Goal: Task Accomplishment & Management: Complete application form

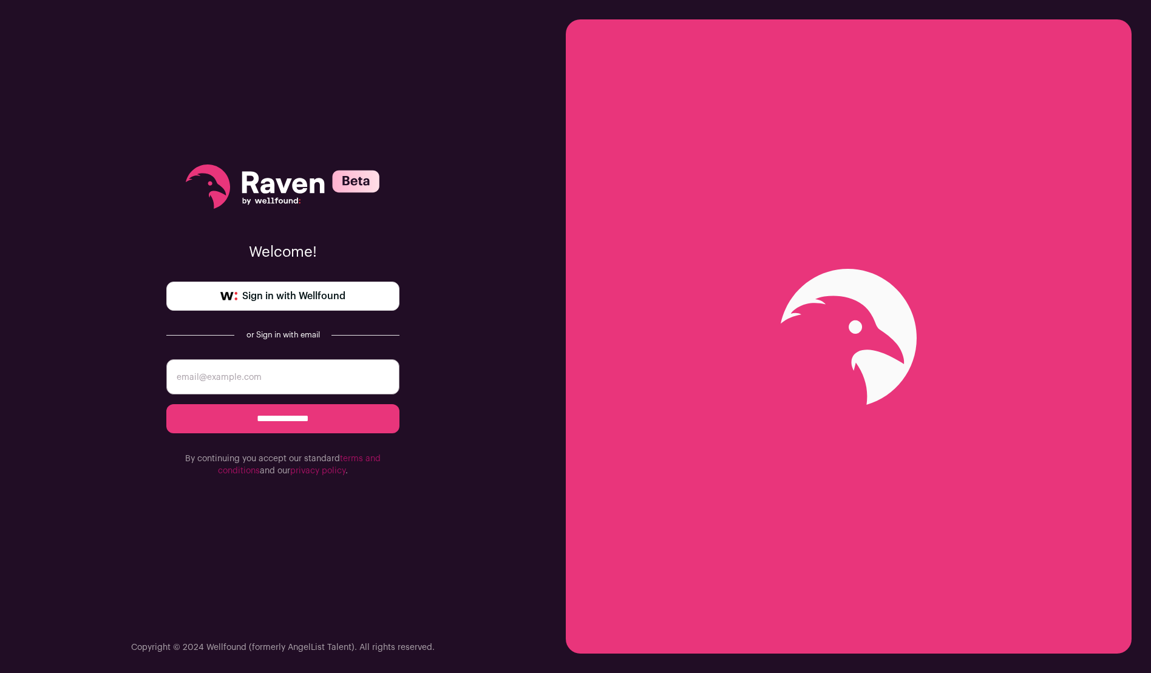
click at [291, 381] on input "email" at bounding box center [282, 376] width 233 height 35
type input "mrkcrawford@gmail.com"
click at [276, 418] on input "**********" at bounding box center [282, 418] width 233 height 29
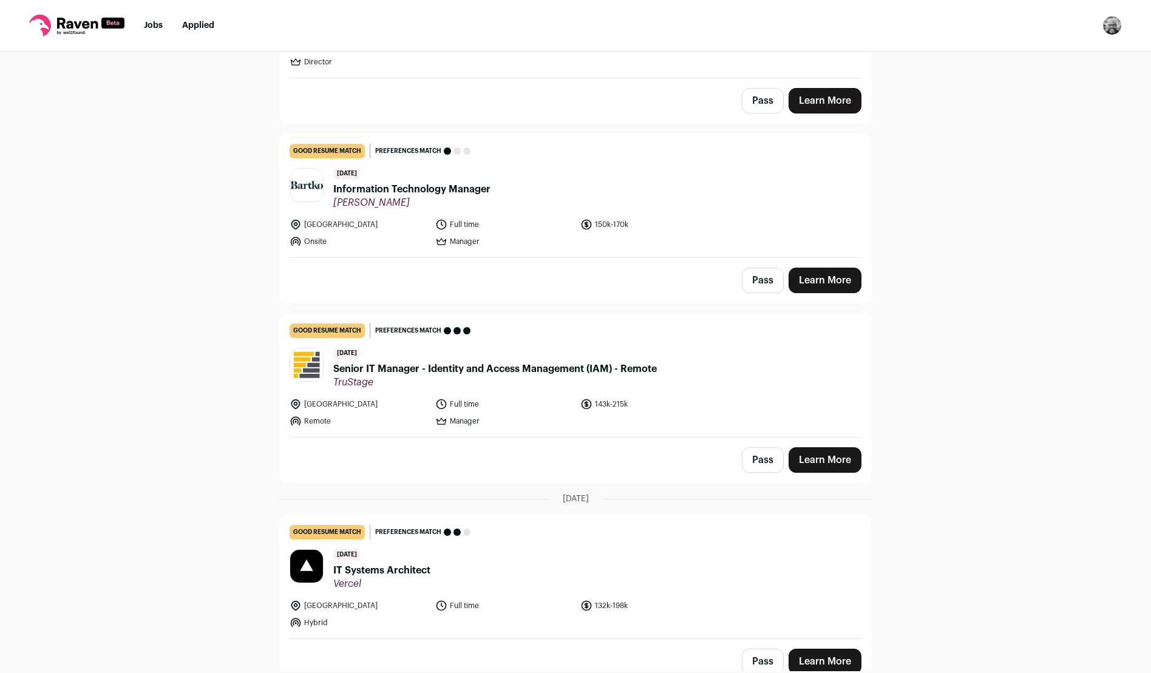
scroll to position [243, 0]
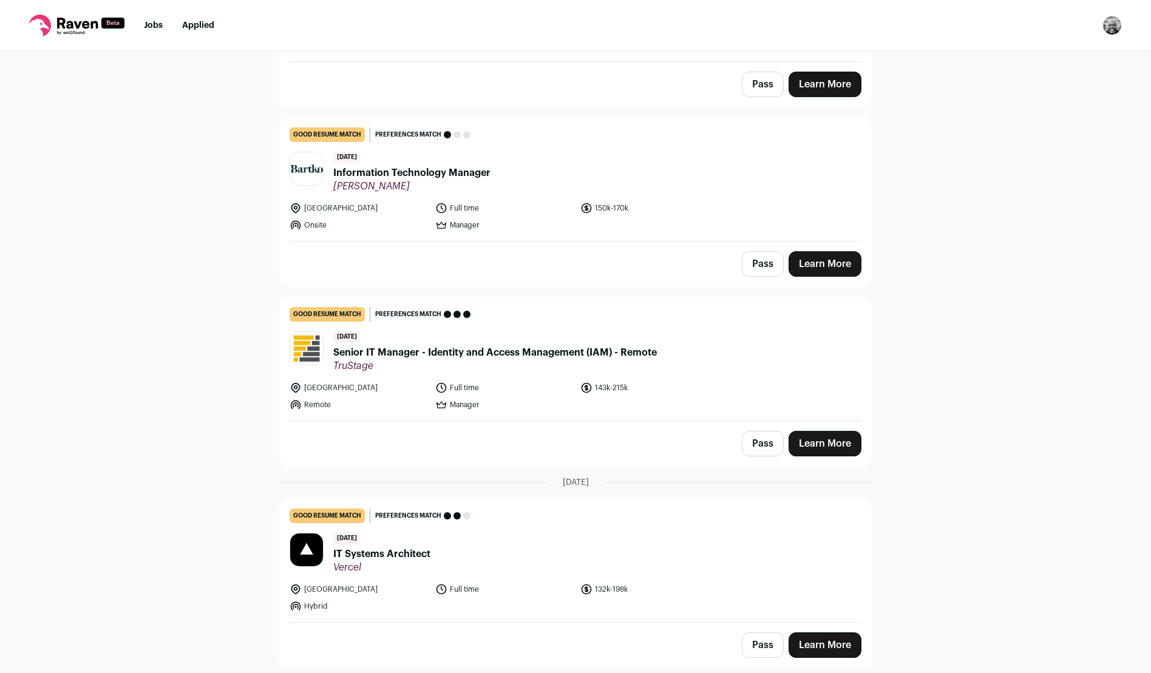
click at [495, 345] on span "Senior IT Manager - Identity and Access Management (IAM) - Remote" at bounding box center [495, 352] width 324 height 15
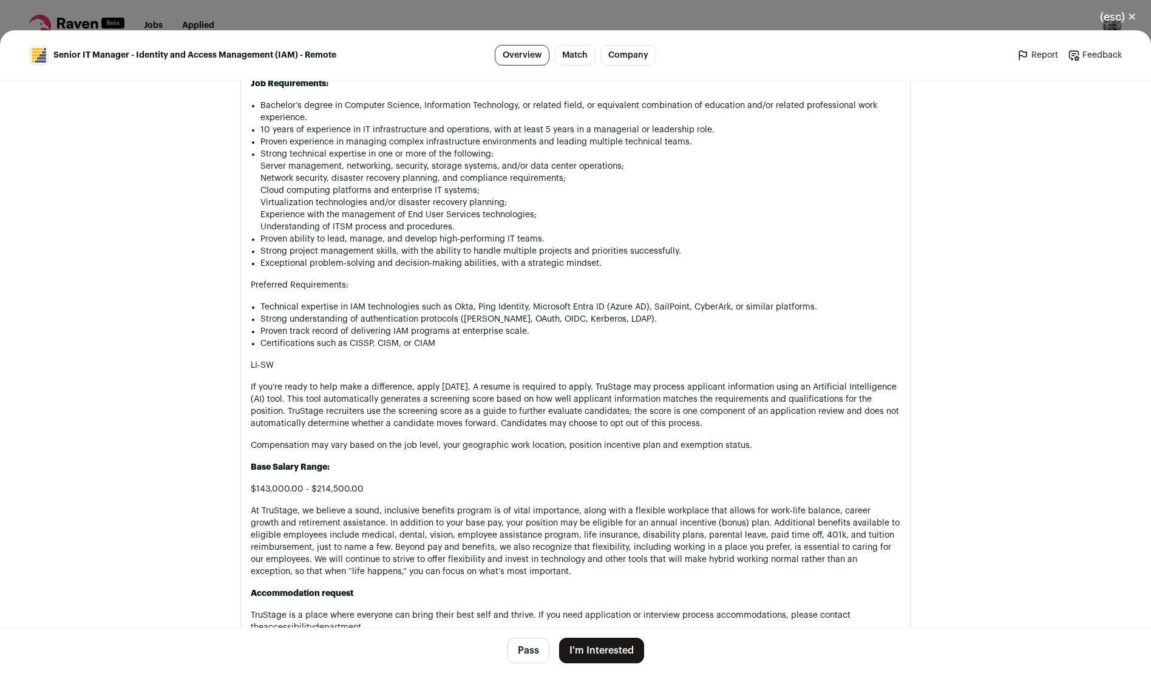
scroll to position [1765, 0]
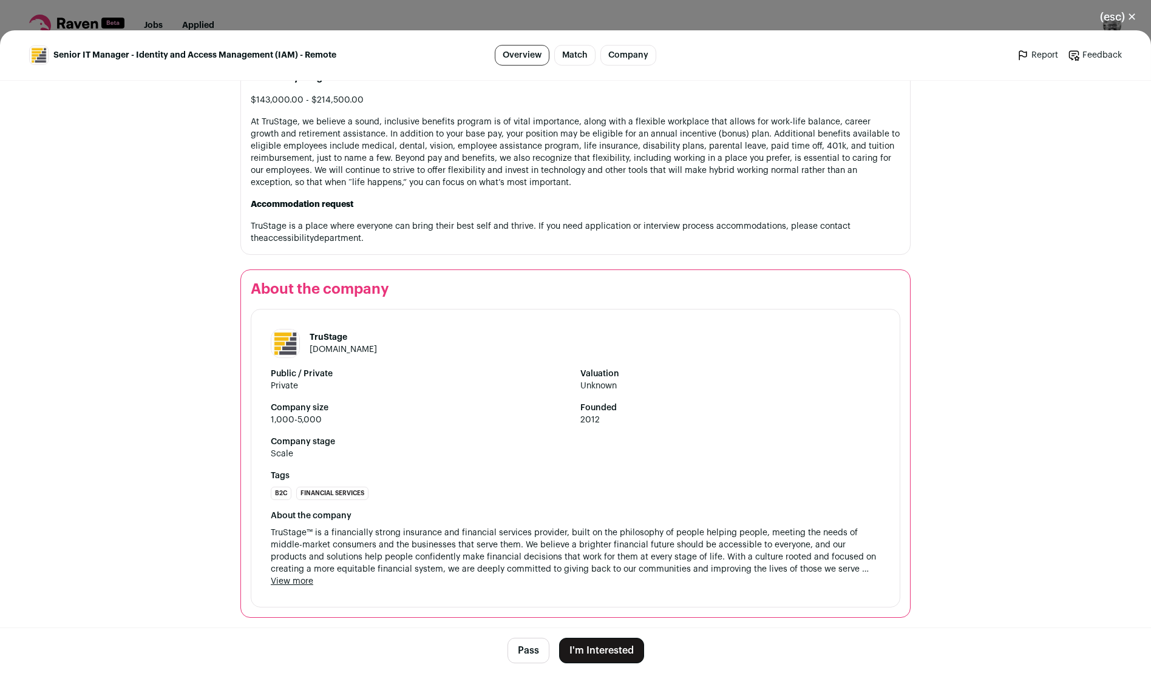
click at [572, 649] on button "I'm Interested" at bounding box center [601, 650] width 85 height 25
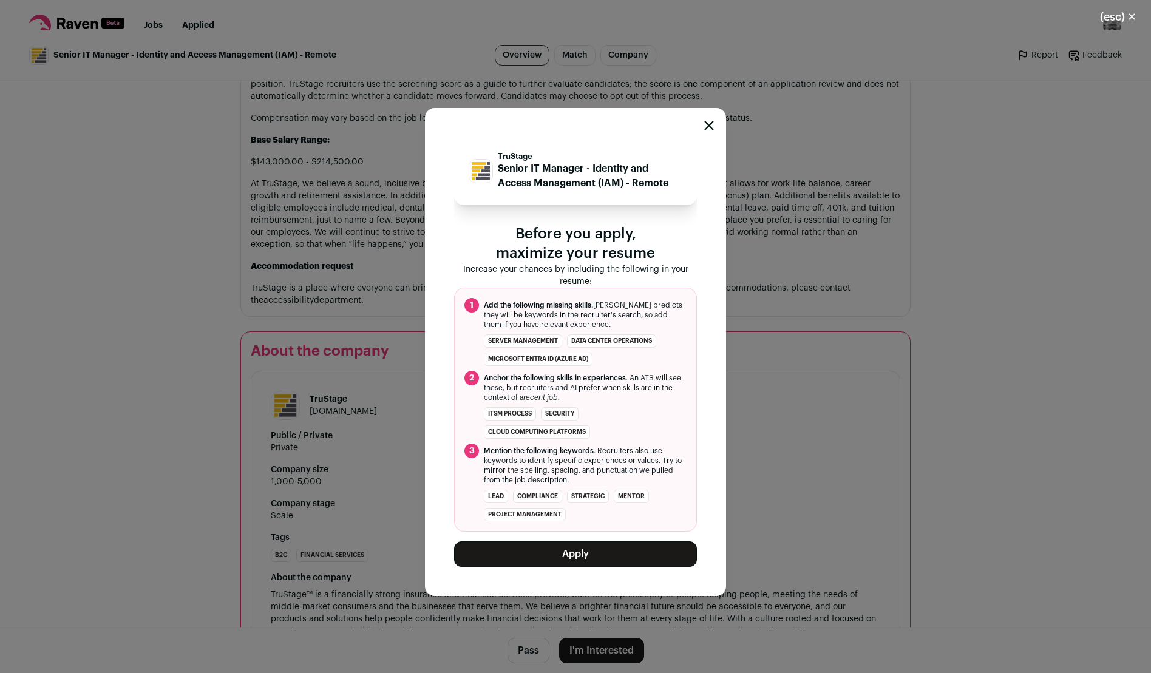
scroll to position [1826, 0]
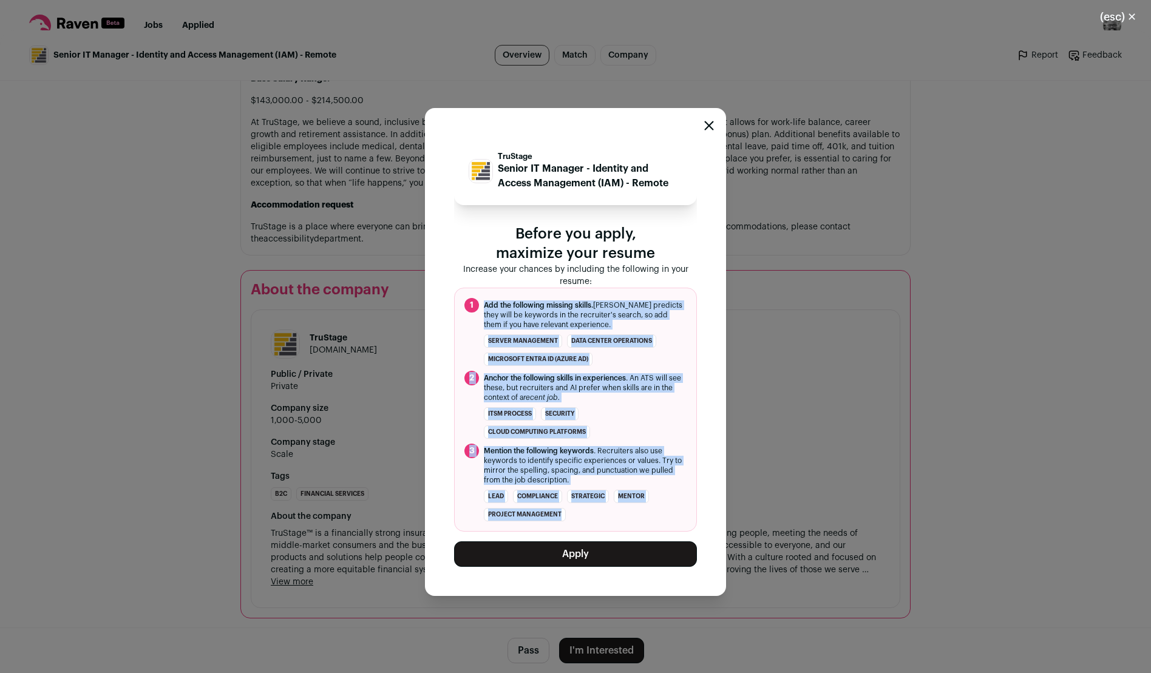
drag, startPoint x: 484, startPoint y: 303, endPoint x: 568, endPoint y: 525, distance: 237.5
click at [568, 525] on ol "1 Add the following missing skills. Raven predicts they will be keywords in the…" at bounding box center [575, 410] width 243 height 244
copy ol "Add the following missing skills. Raven predicts they will be keywords in the r…"
click at [599, 555] on button "Apply" at bounding box center [575, 554] width 243 height 25
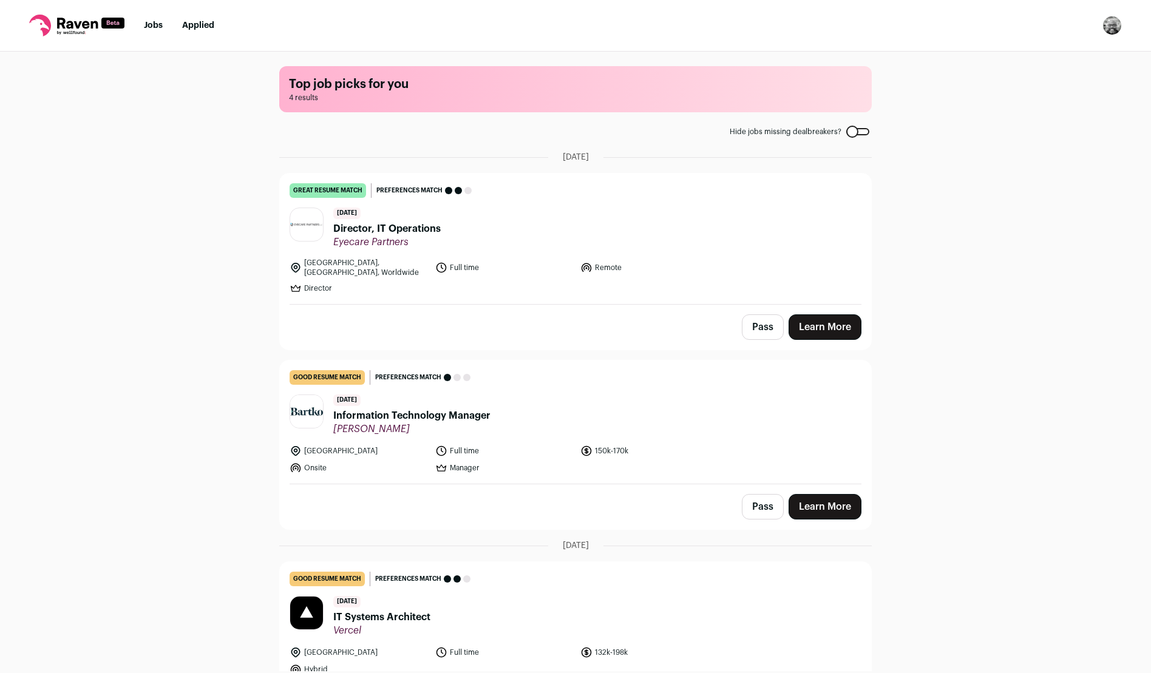
click at [402, 228] on span "Director, IT Operations" at bounding box center [386, 229] width 107 height 15
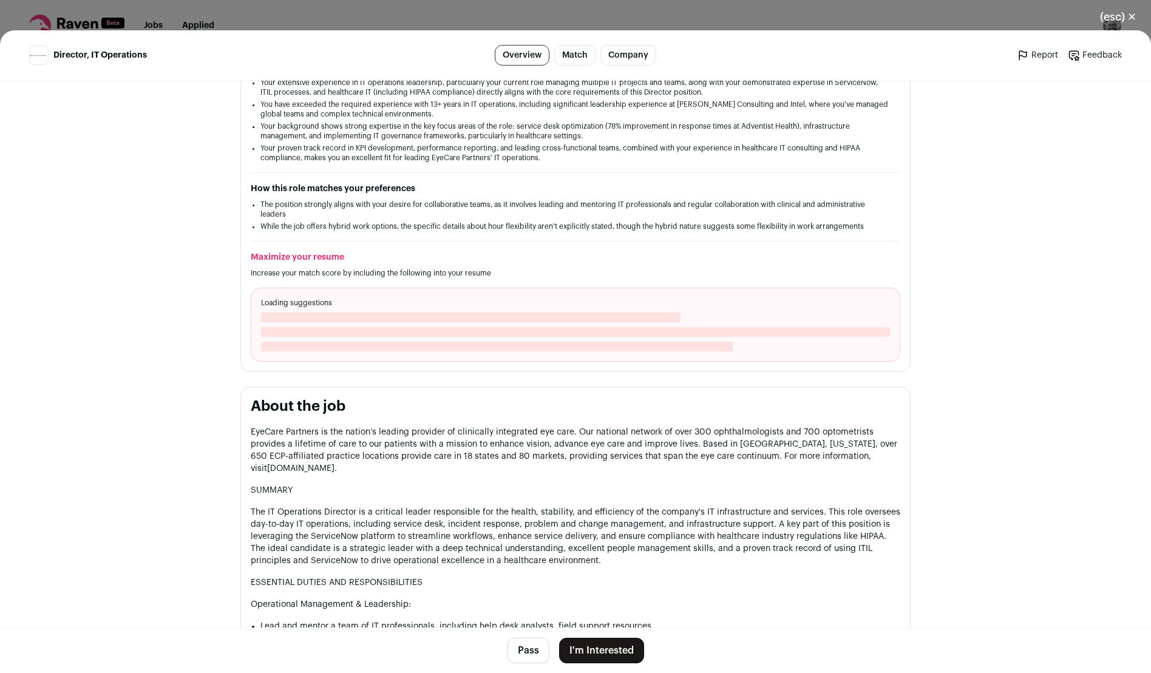
scroll to position [324, 0]
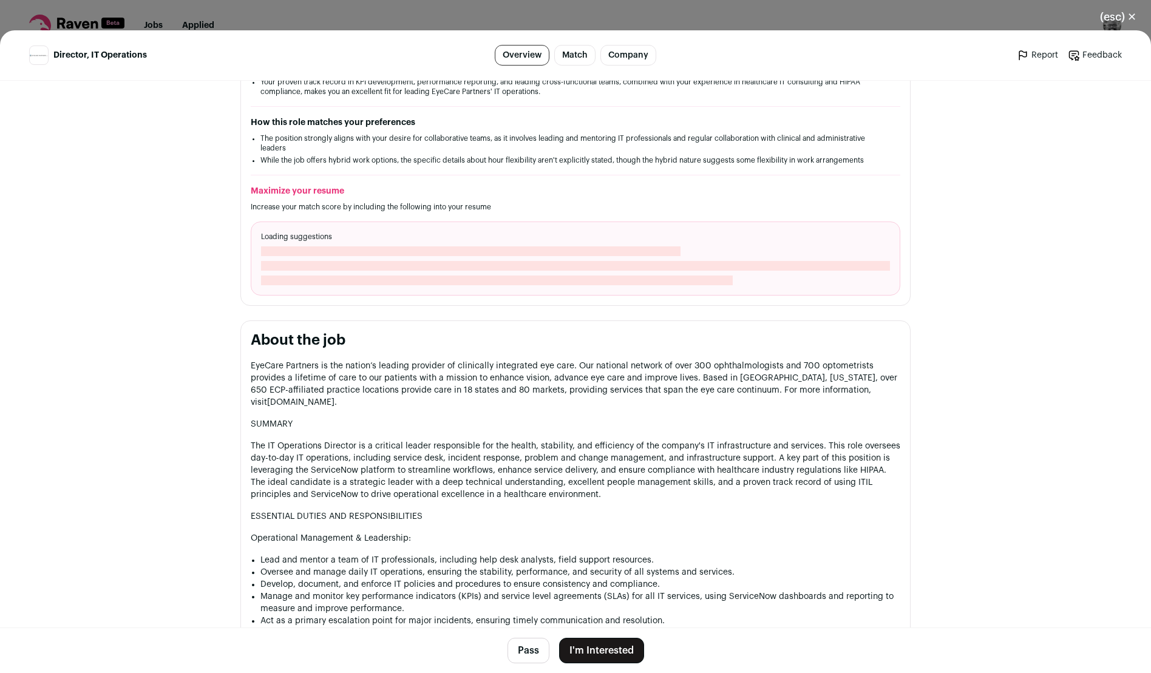
click at [606, 648] on button "I'm Interested" at bounding box center [601, 650] width 85 height 25
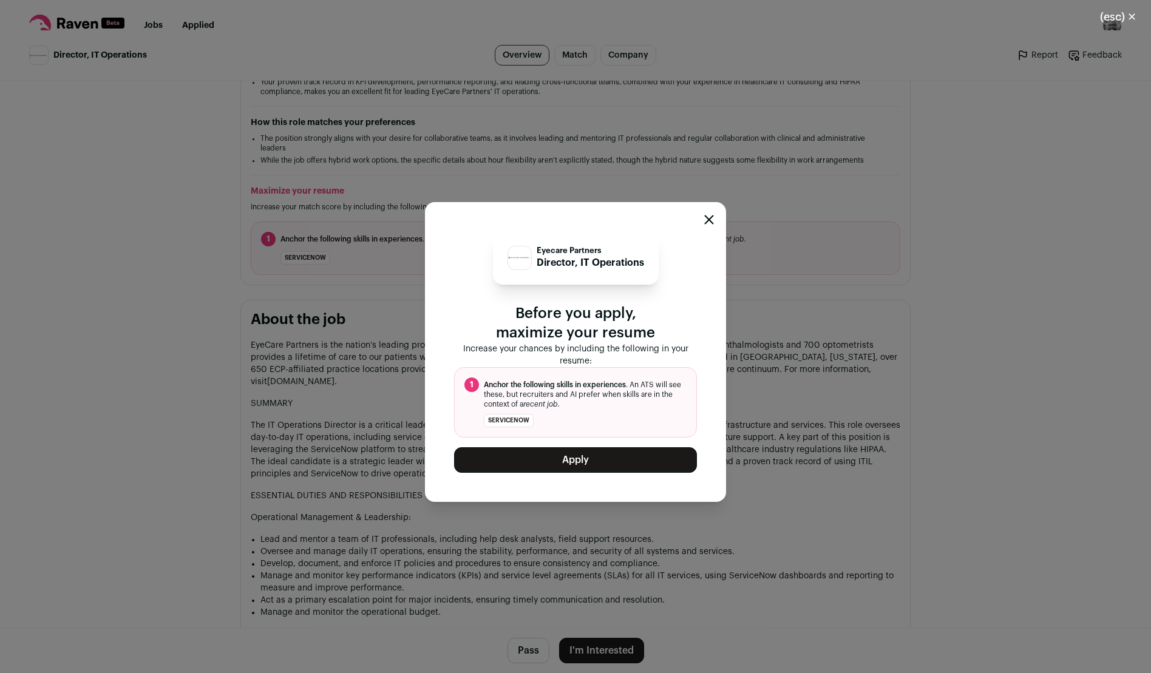
click at [580, 460] on button "Apply" at bounding box center [575, 459] width 243 height 25
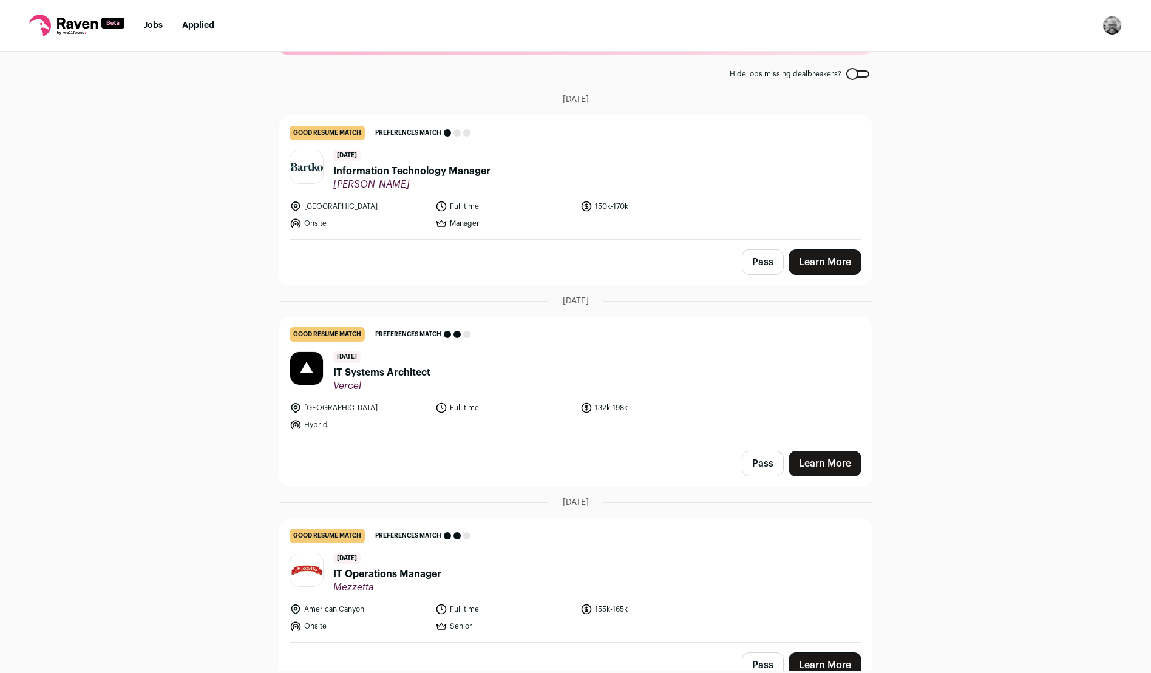
scroll to position [72, 0]
